Goal: Task Accomplishment & Management: Complete application form

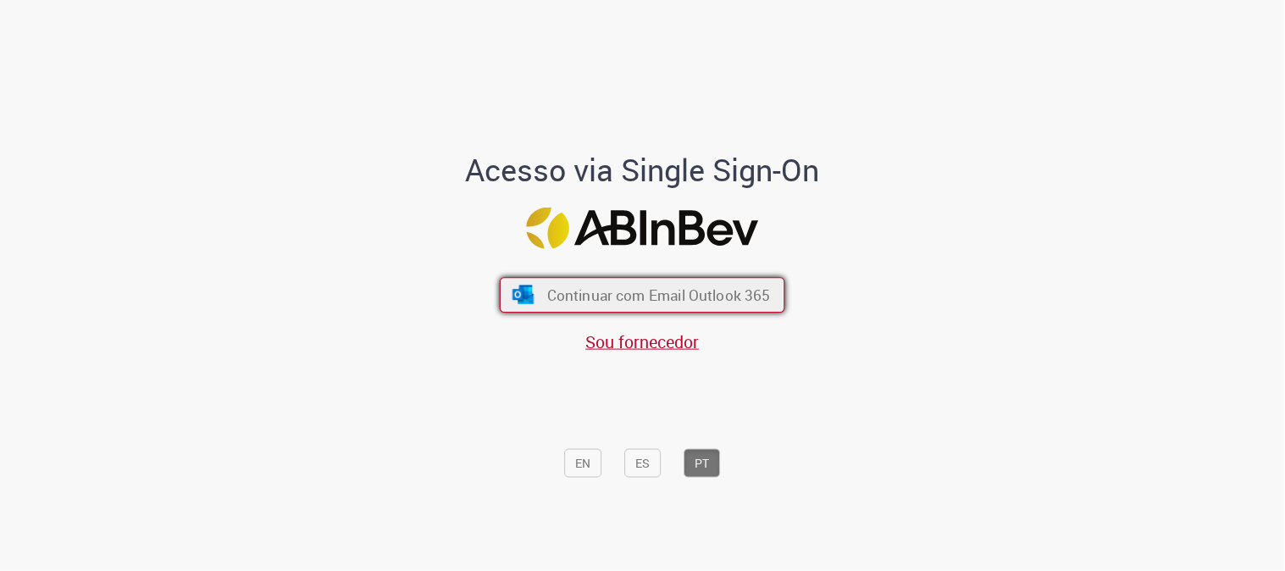
click at [692, 286] on span "Continuar com Email Outlook 365" at bounding box center [659, 295] width 224 height 19
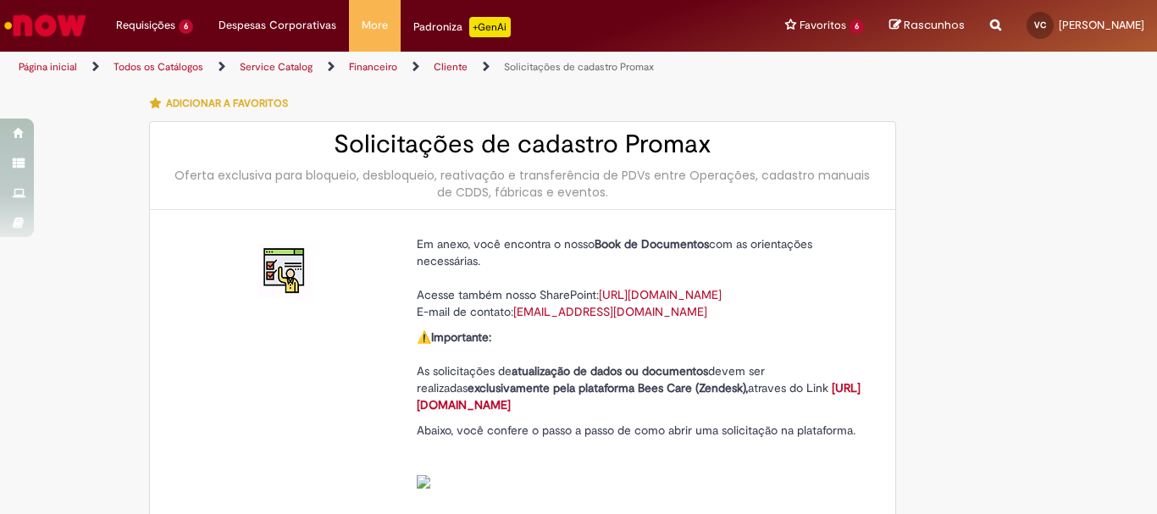
type input "**********"
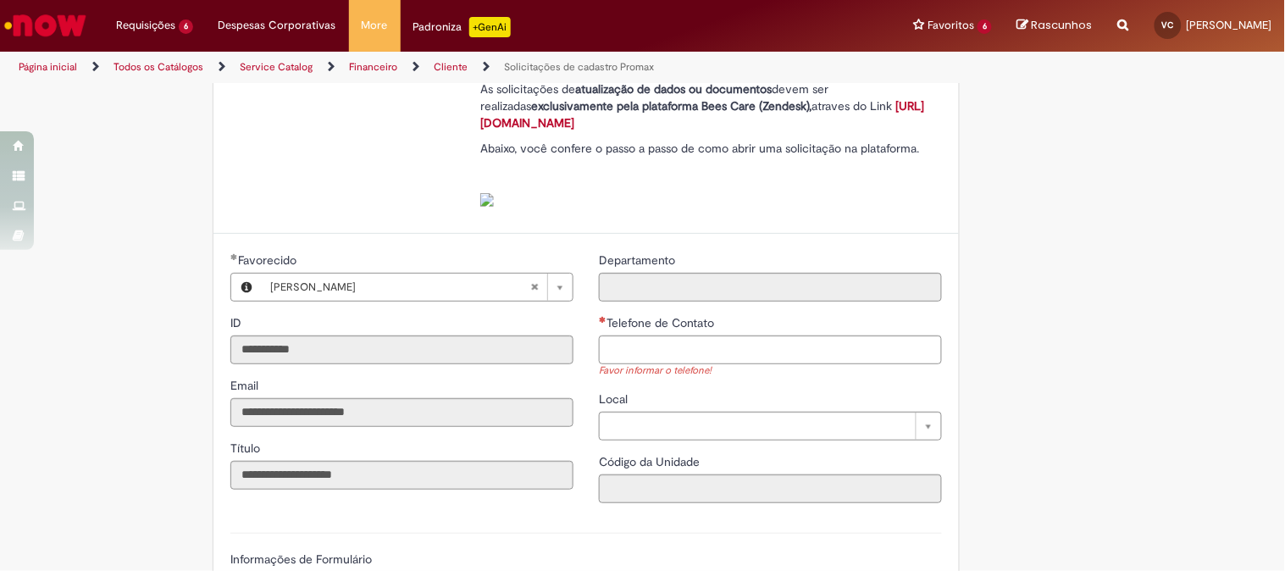
scroll to position [470, 0]
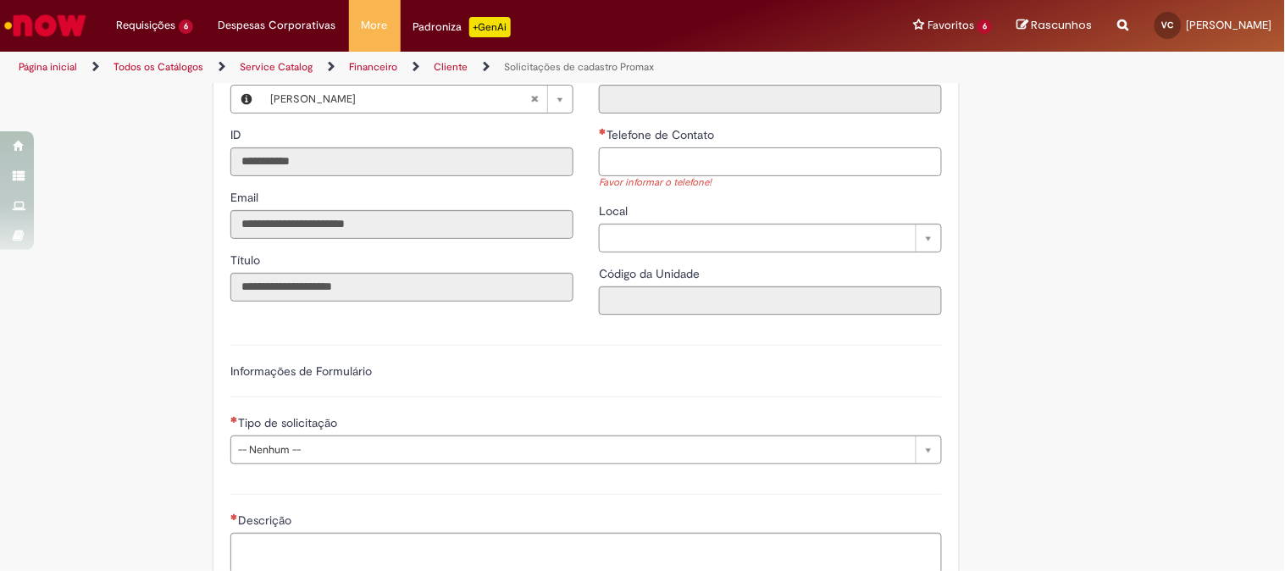
click at [656, 175] on input "Telefone de Contato" at bounding box center [770, 161] width 343 height 29
type input "**********"
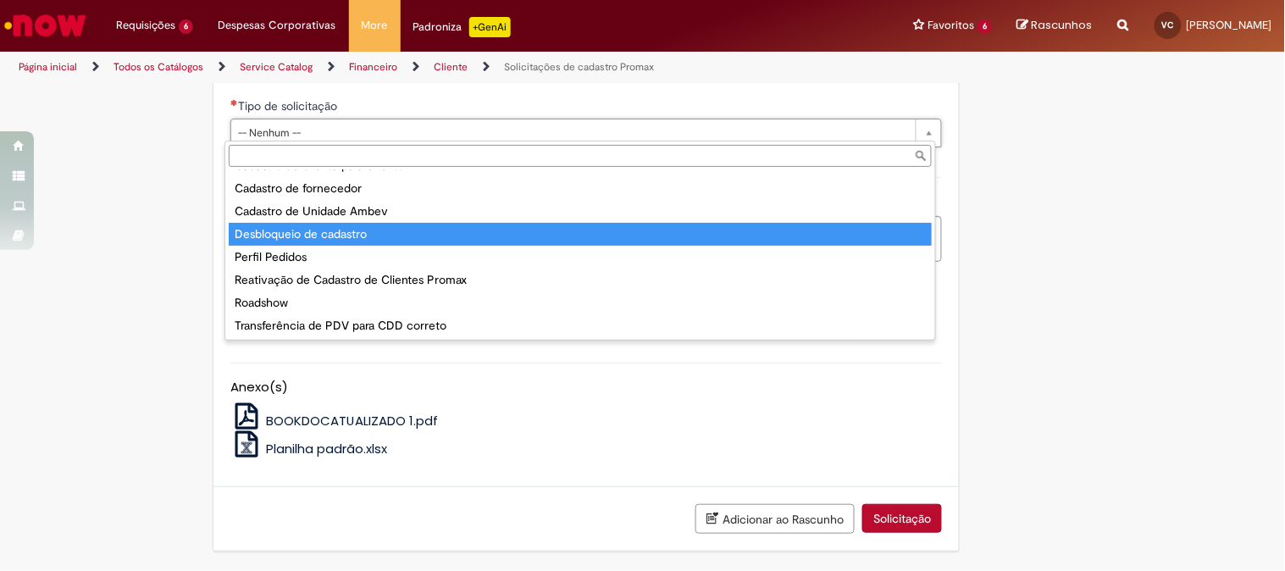
scroll to position [0, 0]
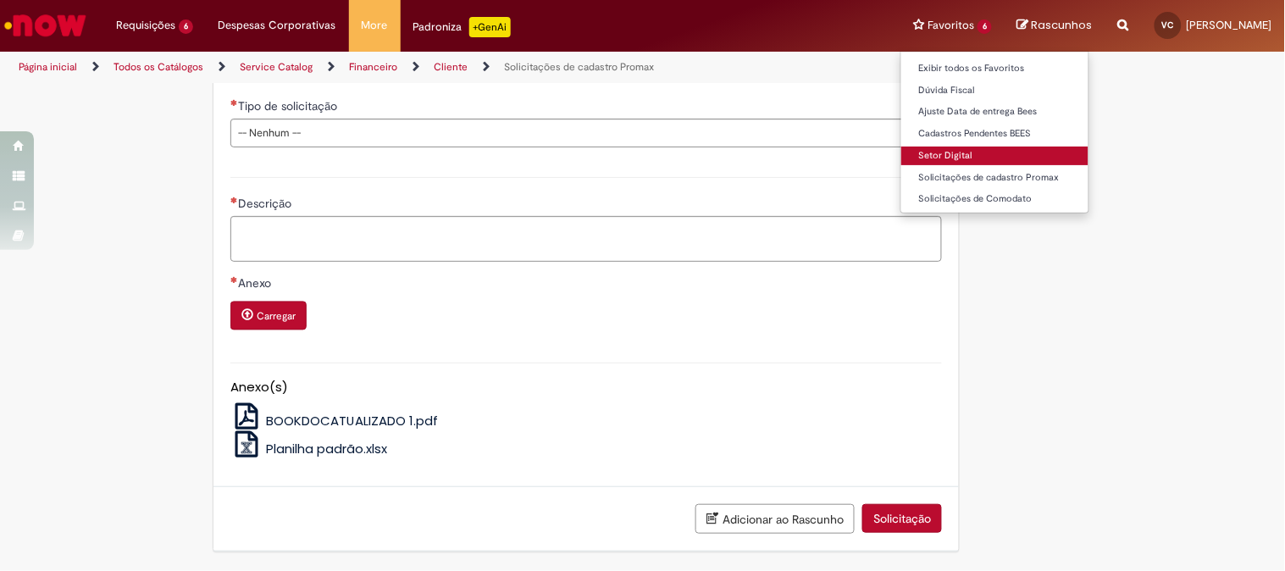
click at [963, 147] on link "Setor Digital" at bounding box center [994, 156] width 187 height 19
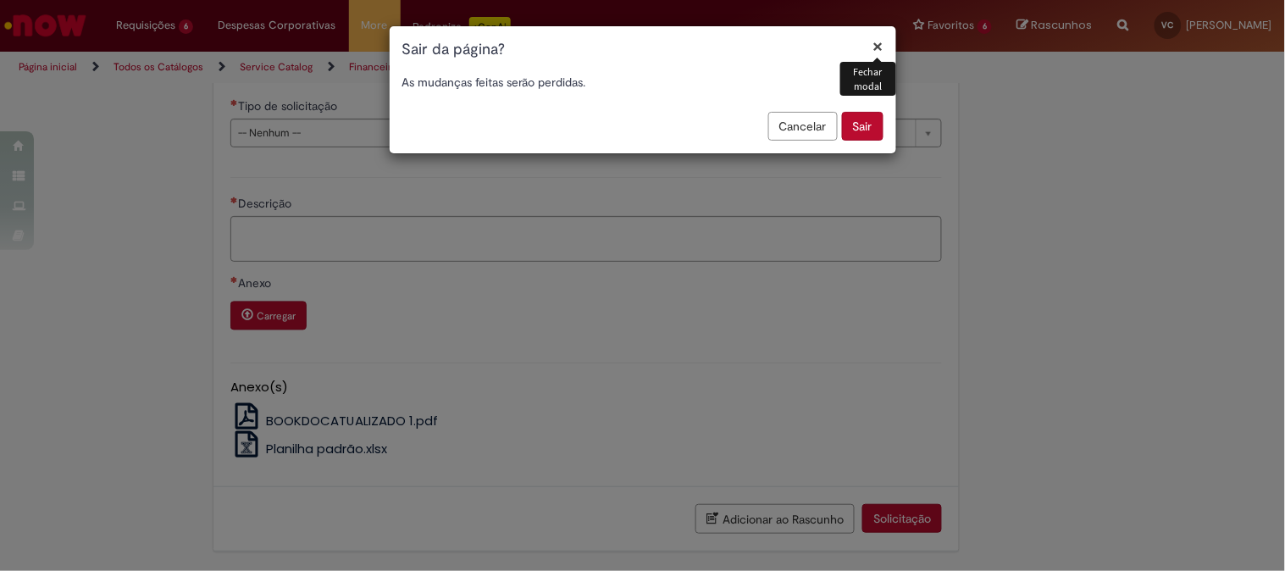
click at [869, 123] on button "Sair" at bounding box center [863, 126] width 42 height 29
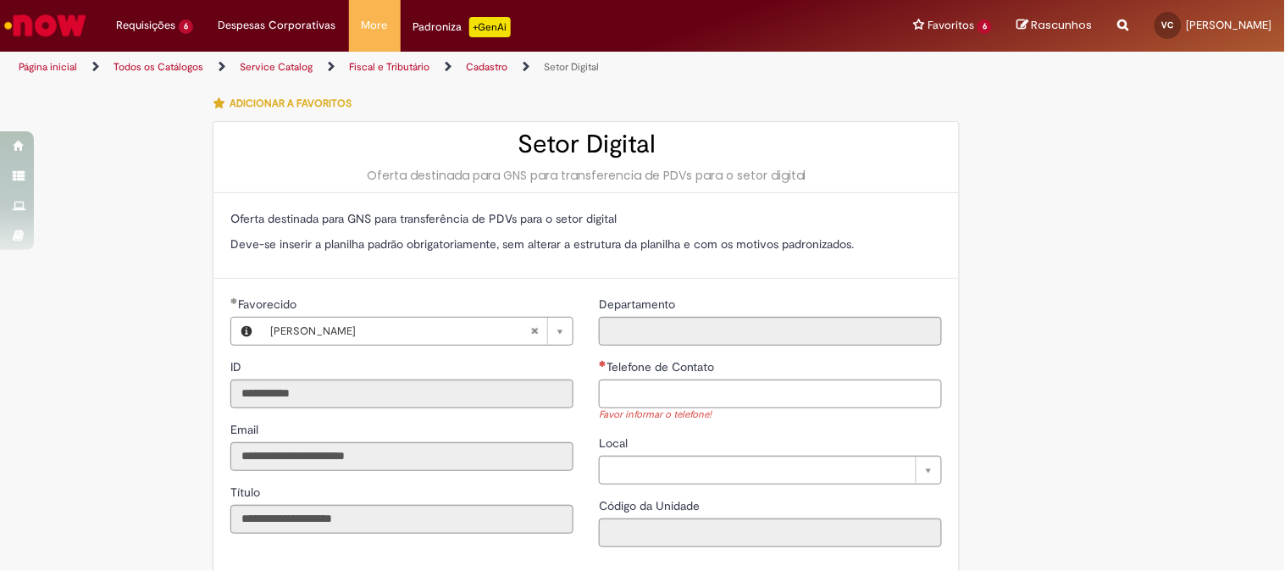
scroll to position [94, 0]
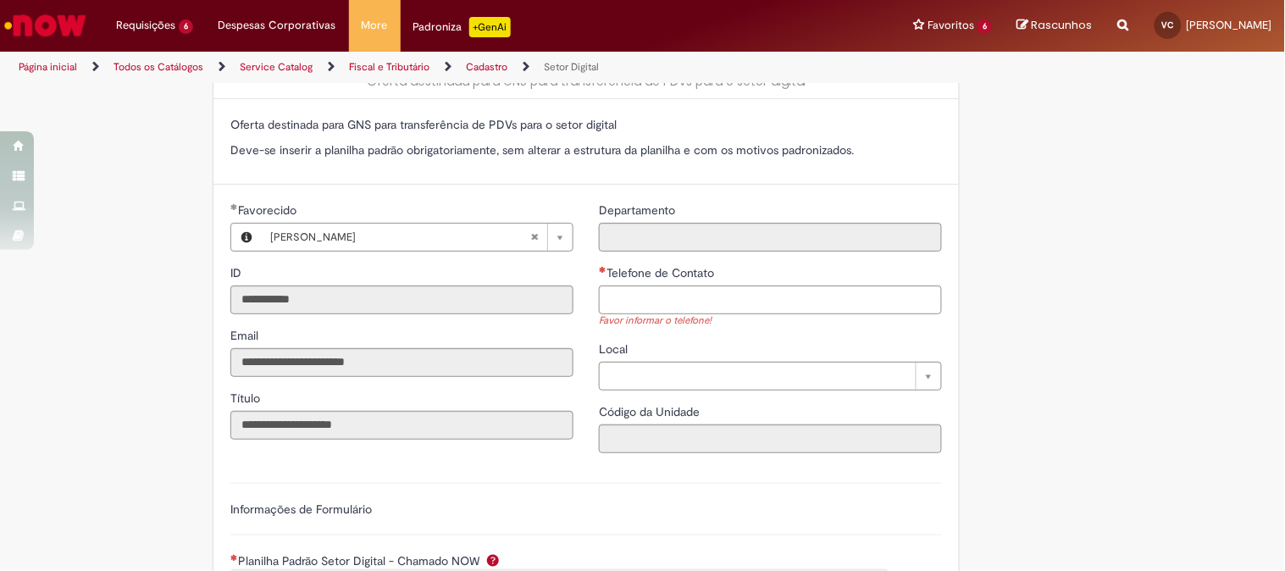
click at [651, 281] on div "Telefone de Contato" at bounding box center [770, 274] width 343 height 21
click at [658, 292] on input "Telefone de Contato" at bounding box center [770, 300] width 343 height 29
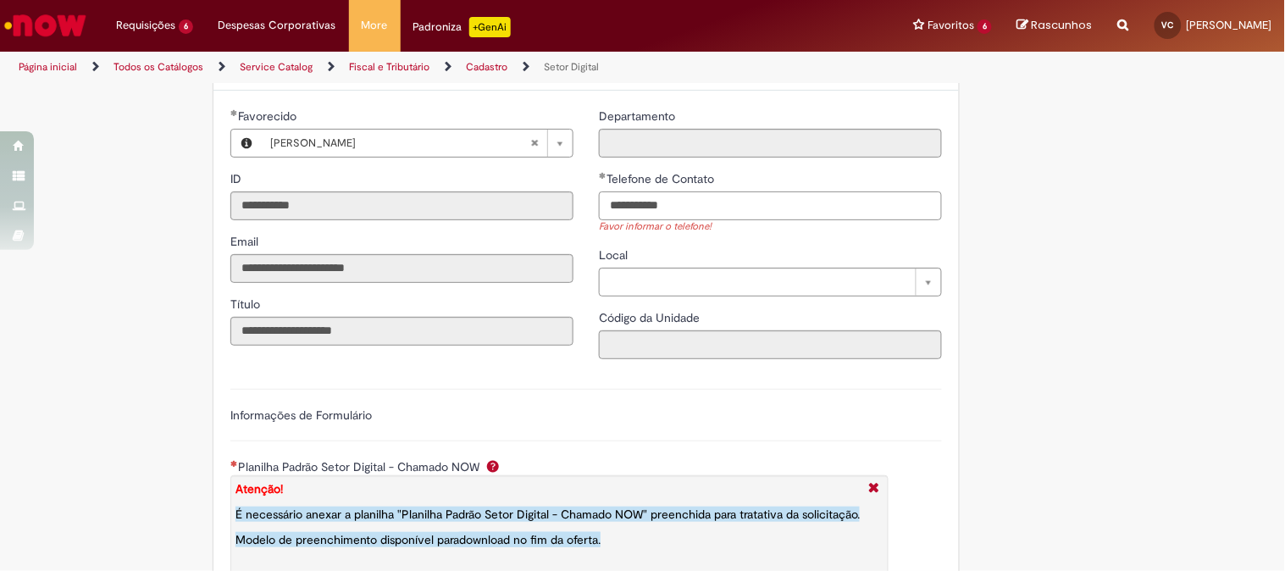
scroll to position [376, 0]
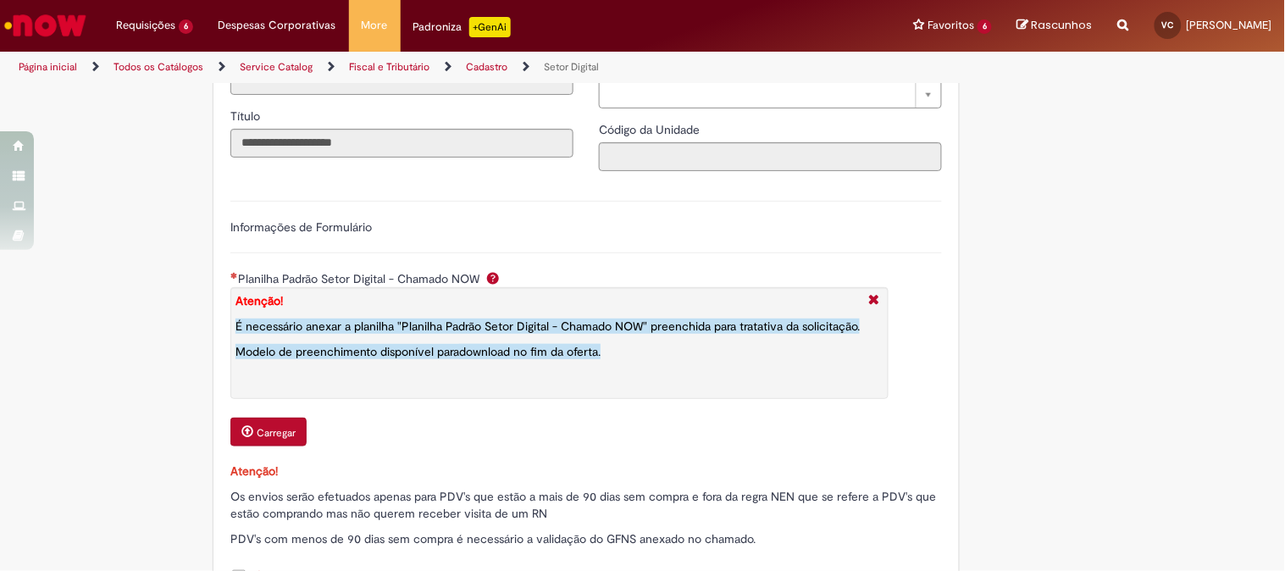
type input "**********"
click at [258, 430] on button "Carregar" at bounding box center [268, 432] width 76 height 29
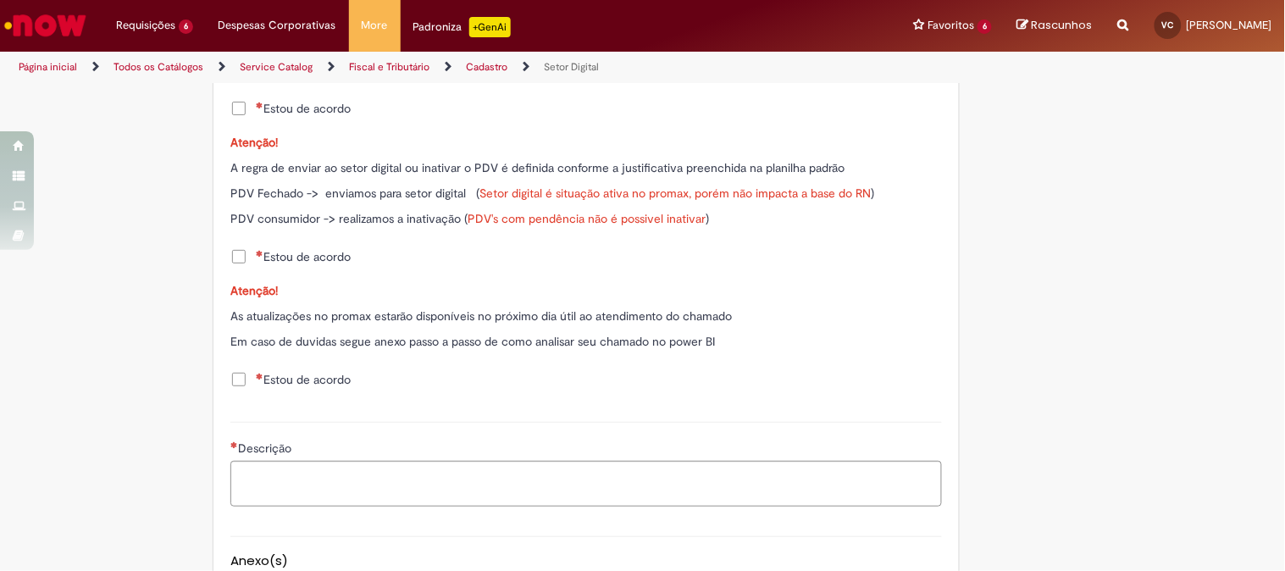
scroll to position [769, 0]
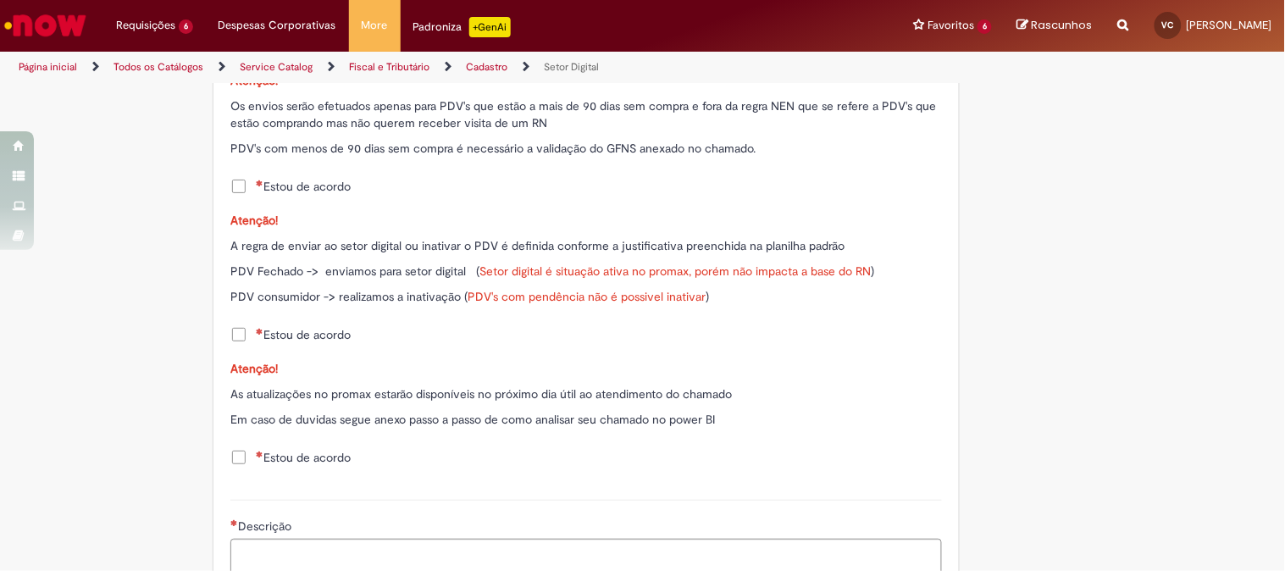
click at [256, 332] on span "Estou de acordo" at bounding box center [303, 334] width 95 height 17
click at [256, 464] on span "Estou de acordo" at bounding box center [303, 457] width 95 height 17
click at [240, 189] on label "Estou de acordo" at bounding box center [290, 186] width 120 height 17
click at [265, 540] on div "Descrição" at bounding box center [586, 551] width 712 height 67
click at [261, 541] on textarea "Descrição" at bounding box center [586, 562] width 712 height 46
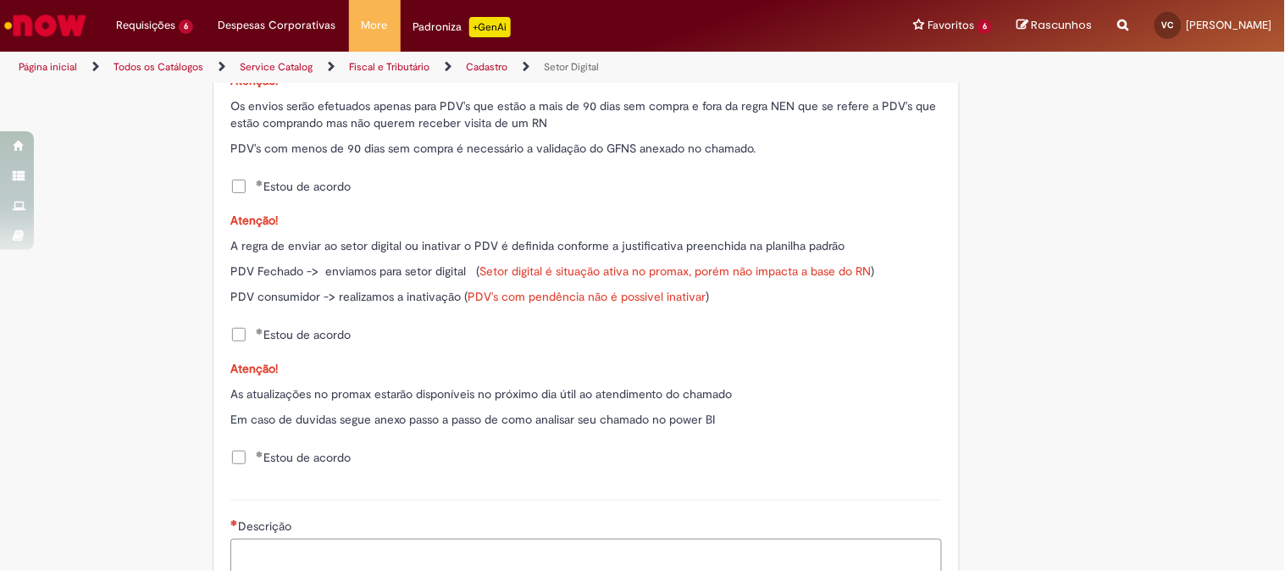
type textarea "*"
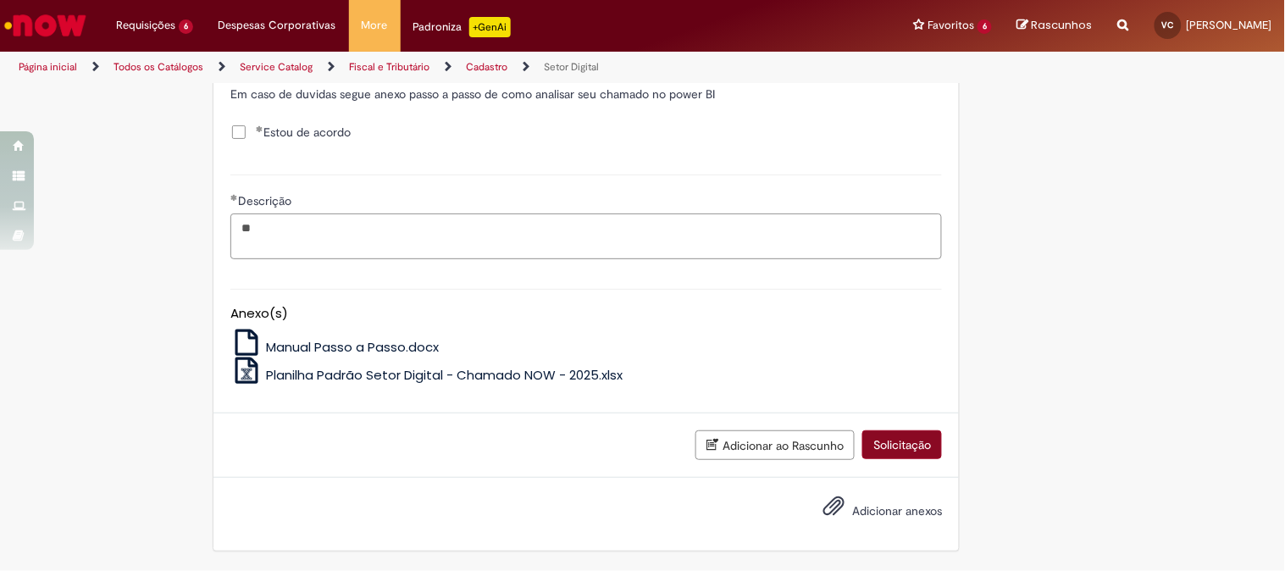
type textarea "**"
click at [862, 450] on button "Solicitação" at bounding box center [902, 444] width 80 height 29
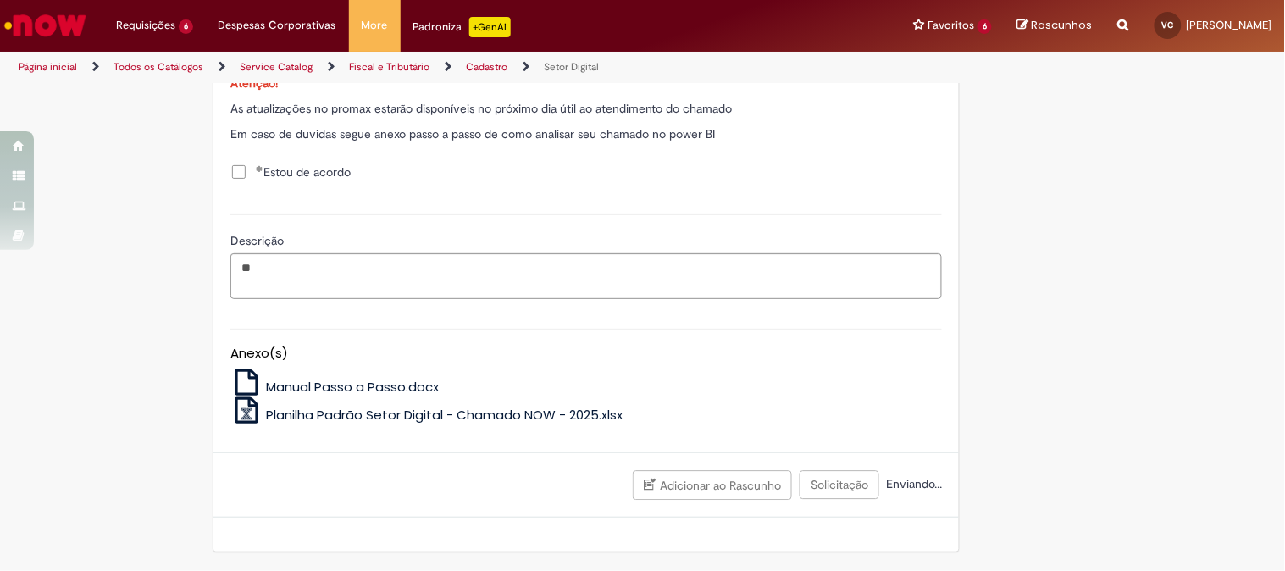
scroll to position [1060, 0]
